Goal: Task Accomplishment & Management: Manage account settings

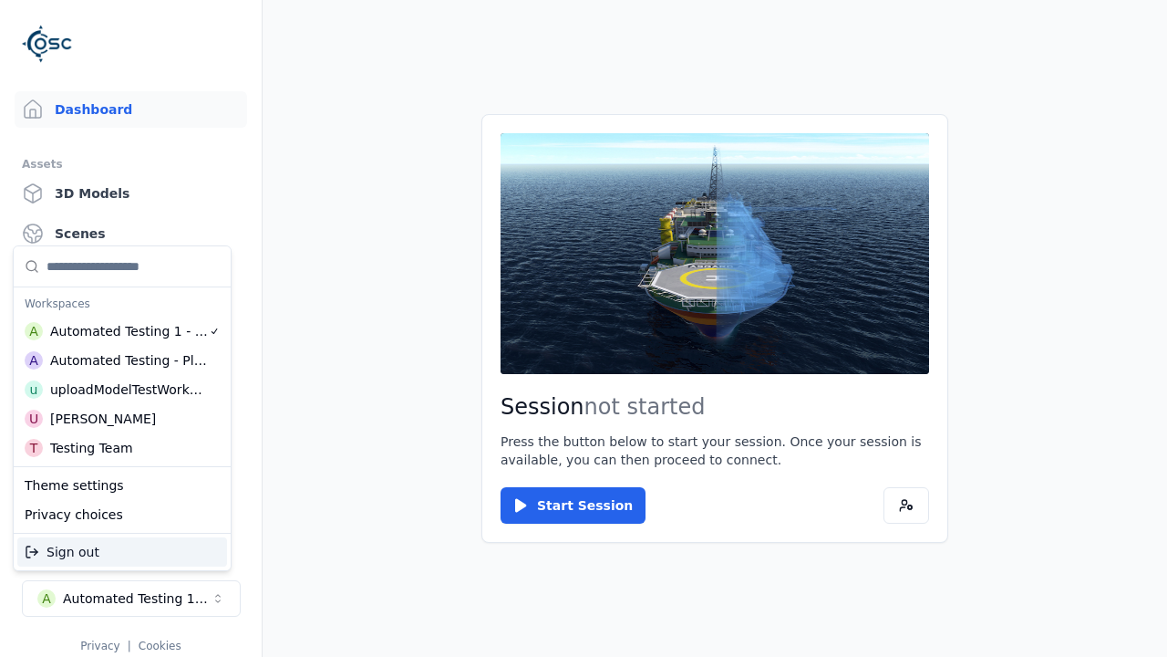
click at [122, 448] on div "Testing Team" at bounding box center [91, 448] width 83 height 18
click at [584, 328] on html "Support Dashboard Assets 3D Models Scenes Datasets Recordings Support Documenta…" at bounding box center [583, 328] width 1167 height 657
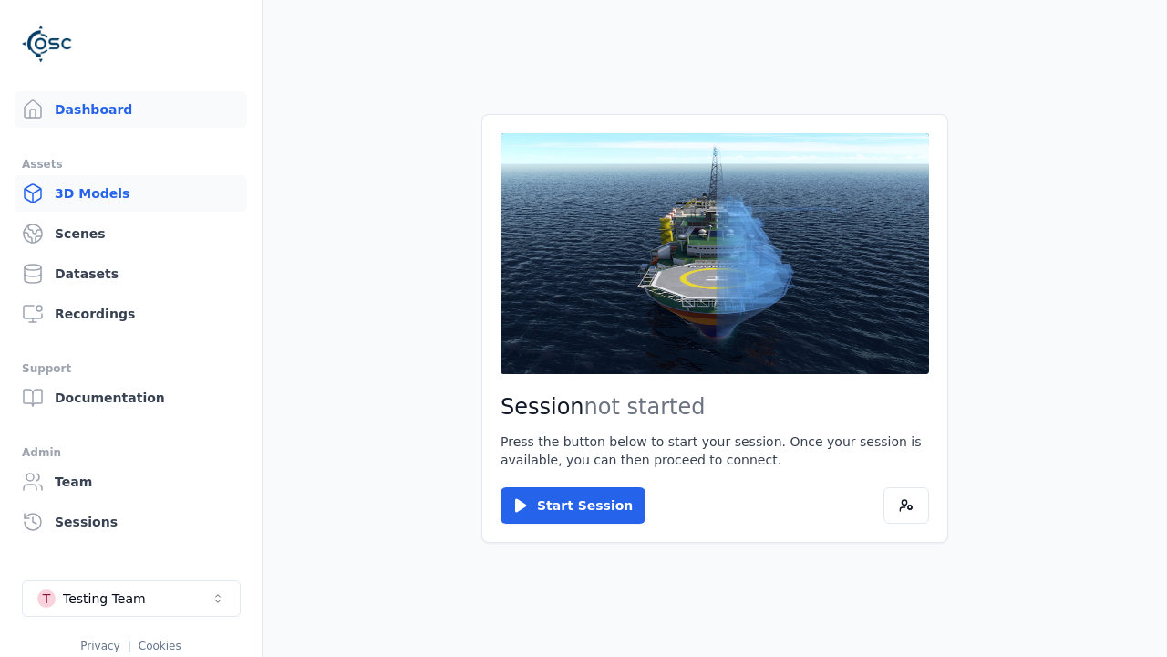
click at [130, 193] on link "3D Models" at bounding box center [131, 193] width 233 height 36
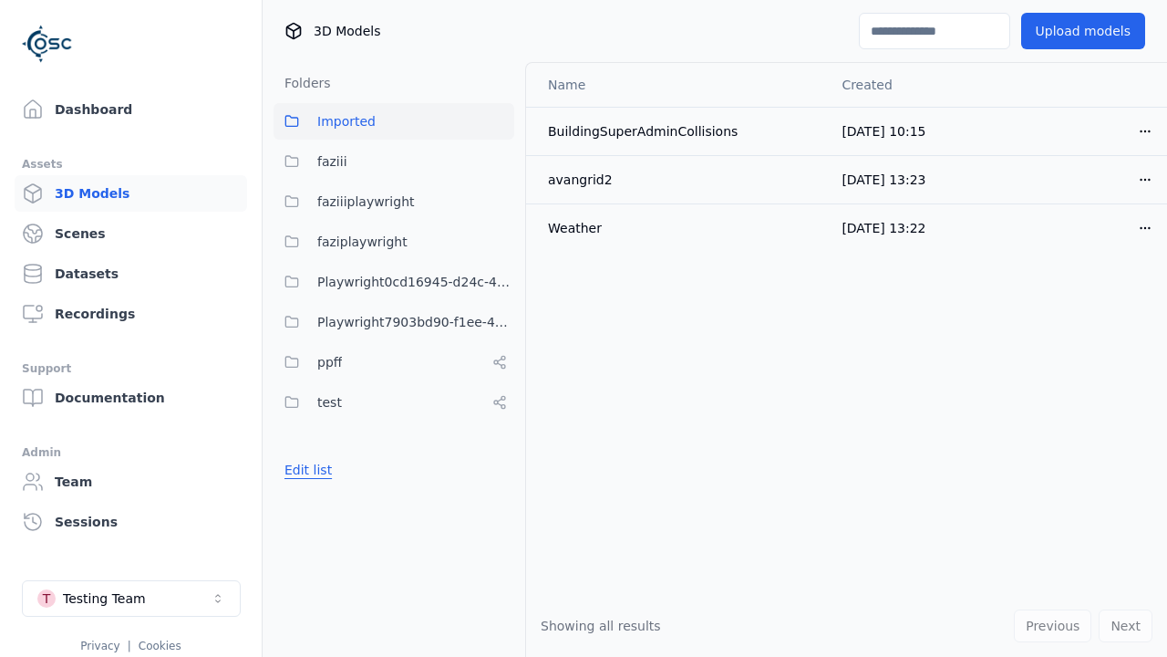
click at [305, 470] on button "Edit list" at bounding box center [308, 469] width 69 height 33
click at [321, 470] on link "Create folder" at bounding box center [327, 470] width 84 height 18
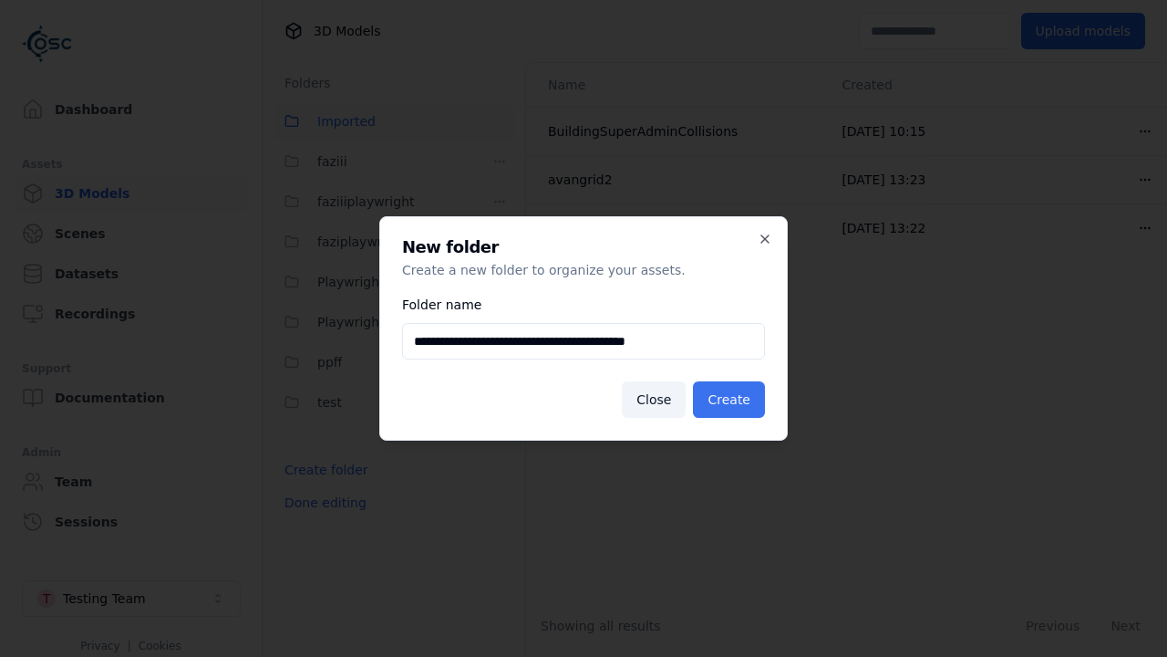
type input "**********"
click at [731, 399] on button "Create" at bounding box center [729, 399] width 72 height 36
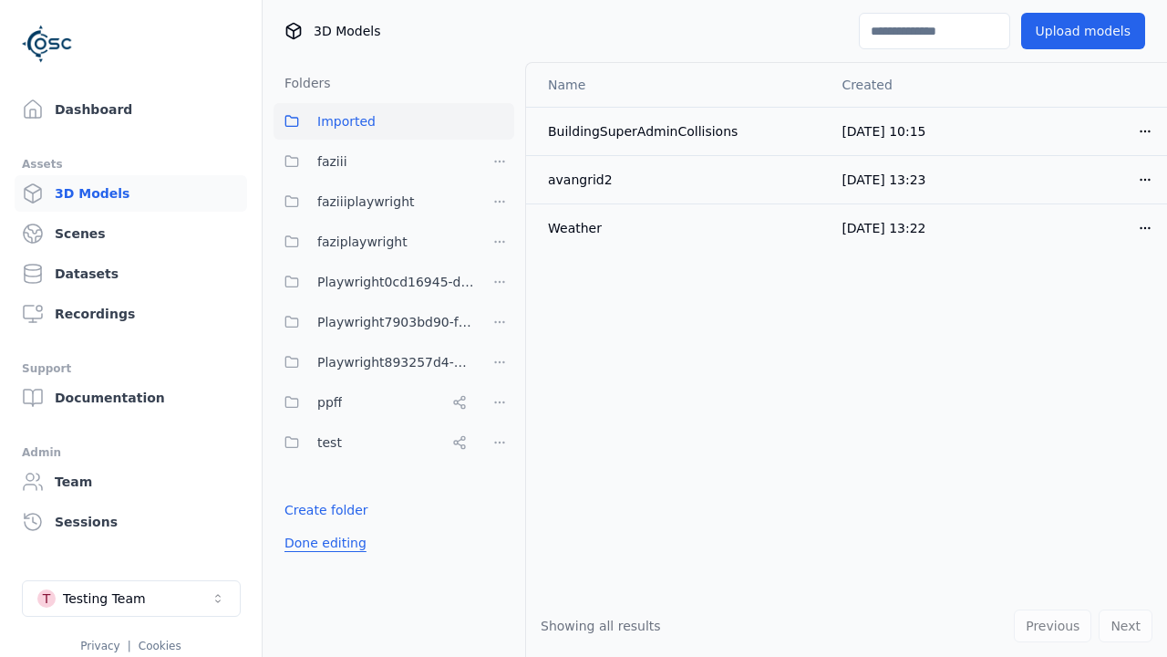
click at [320, 543] on button "Done editing" at bounding box center [326, 542] width 104 height 33
click at [305, 510] on button "Edit list" at bounding box center [308, 509] width 69 height 33
click at [500, 362] on html "Support Dashboard Assets 3D Models Scenes Datasets Recordings Support Documenta…" at bounding box center [583, 328] width 1167 height 657
click at [499, 429] on div "Rename" at bounding box center [505, 428] width 122 height 29
